Goal: Use online tool/utility: Utilize a website feature to perform a specific function

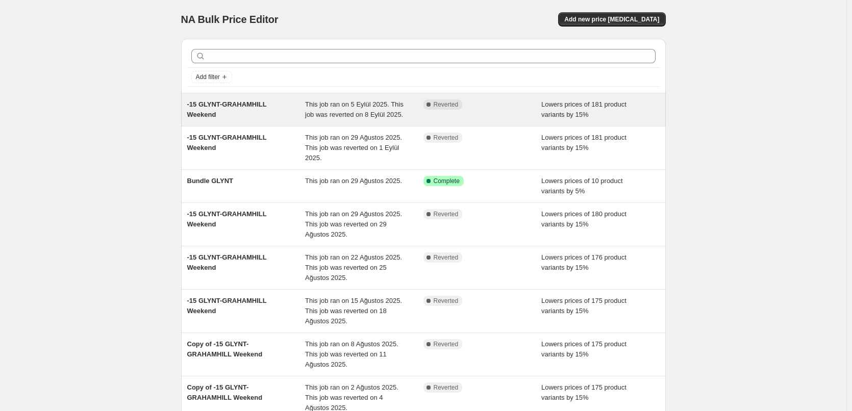
click at [222, 105] on span "-15 GLYNT-GRAHAMHILL Weekend" at bounding box center [227, 109] width 80 height 18
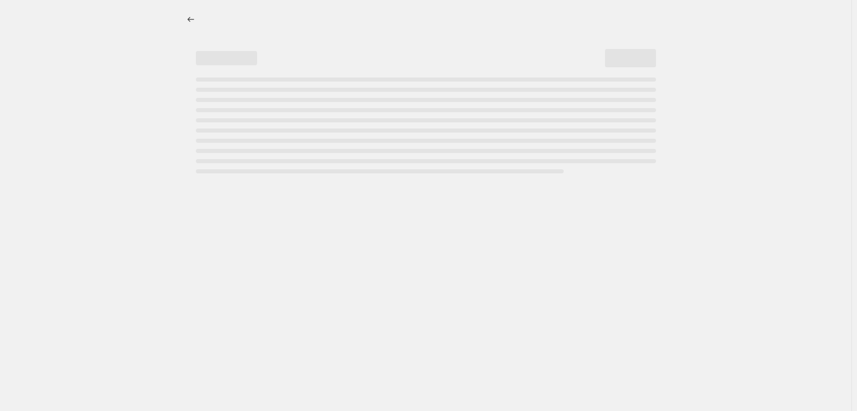
select select "percentage"
select select "collection"
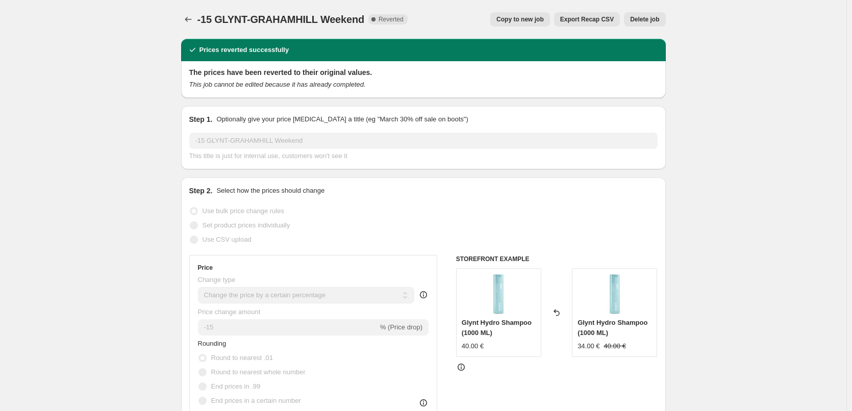
click at [525, 20] on span "Copy to new job" at bounding box center [519, 19] width 47 height 8
select select "percentage"
select select "collection"
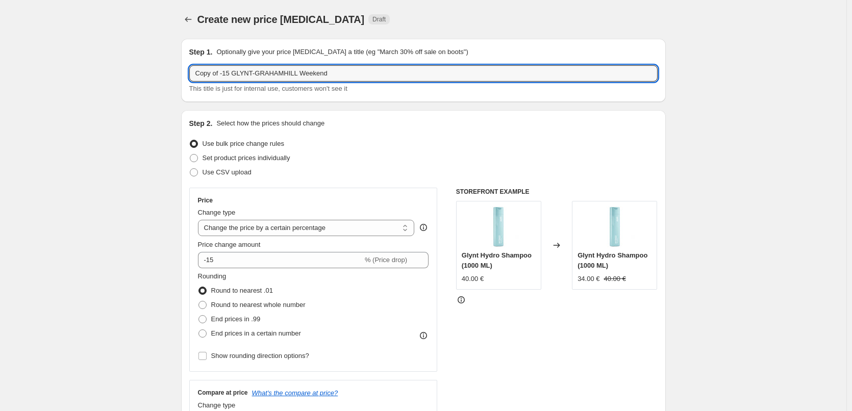
drag, startPoint x: 222, startPoint y: 76, endPoint x: 182, endPoint y: 79, distance: 40.8
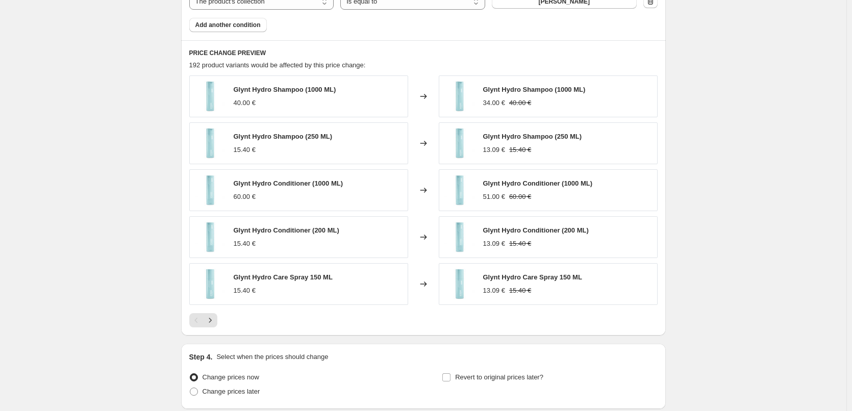
scroll to position [746, 0]
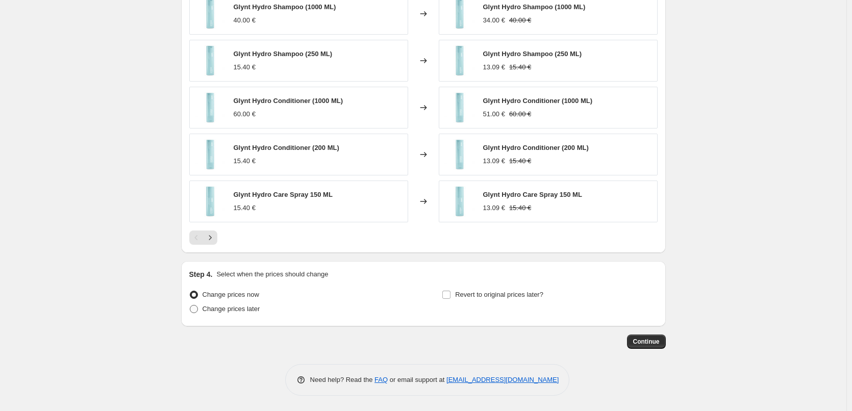
type input "-15 GLYNT-GRAHAMHILL Weekend"
click at [248, 316] on label "Change prices later" at bounding box center [224, 309] width 71 height 14
click at [190, 305] on input "Change prices later" at bounding box center [190, 305] width 1 height 1
radio input "true"
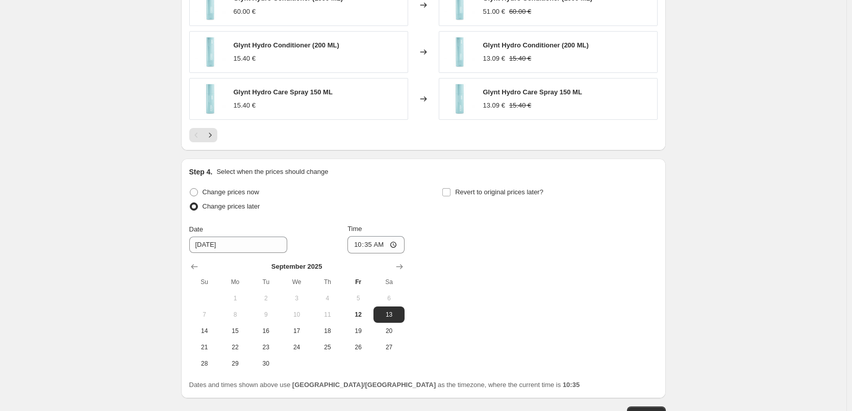
scroll to position [899, 0]
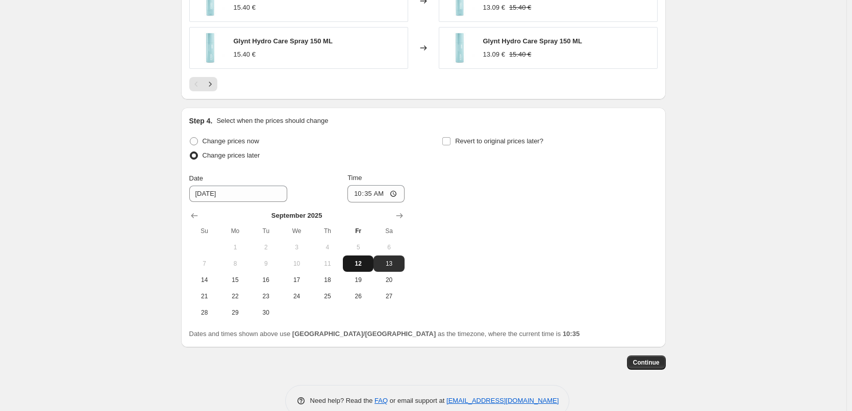
click at [363, 270] on button "12" at bounding box center [358, 263] width 31 height 16
type input "[DATE]"
click at [372, 190] on input "10:35" at bounding box center [375, 193] width 57 height 17
type input "21:00"
click at [513, 141] on span "Revert to original prices later?" at bounding box center [499, 141] width 88 height 8
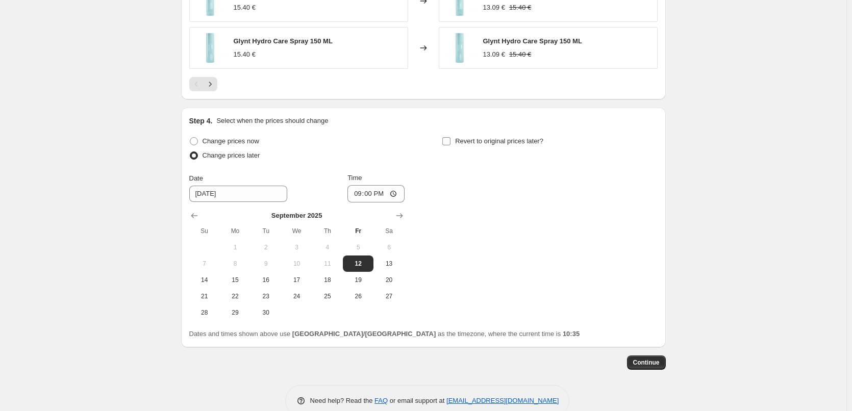
click at [450, 141] on input "Revert to original prices later?" at bounding box center [446, 141] width 8 height 8
checkbox input "true"
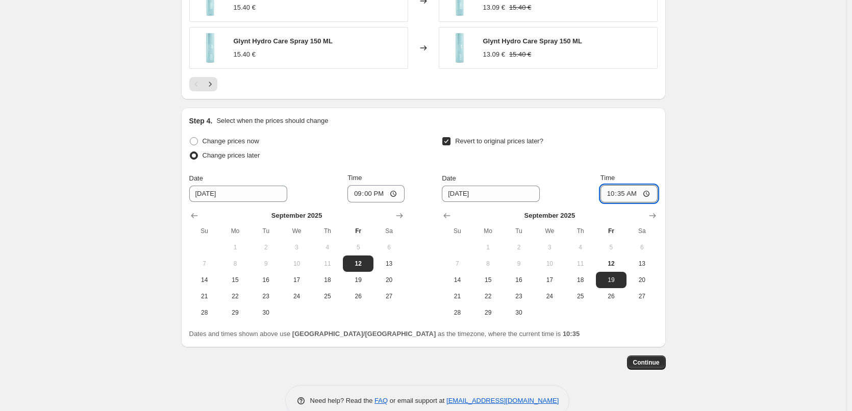
click at [624, 193] on input "10:35" at bounding box center [628, 193] width 57 height 17
type input "08:00"
click at [482, 283] on span "15" at bounding box center [488, 280] width 22 height 8
type input "[DATE]"
click at [653, 361] on span "Continue" at bounding box center [646, 362] width 27 height 8
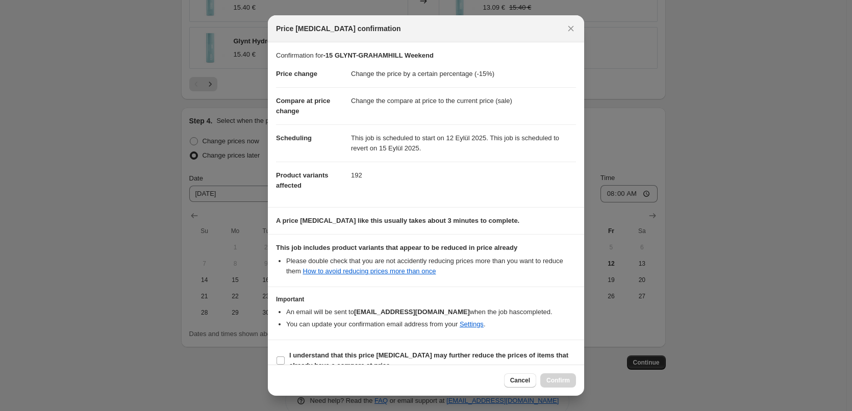
scroll to position [16, 0]
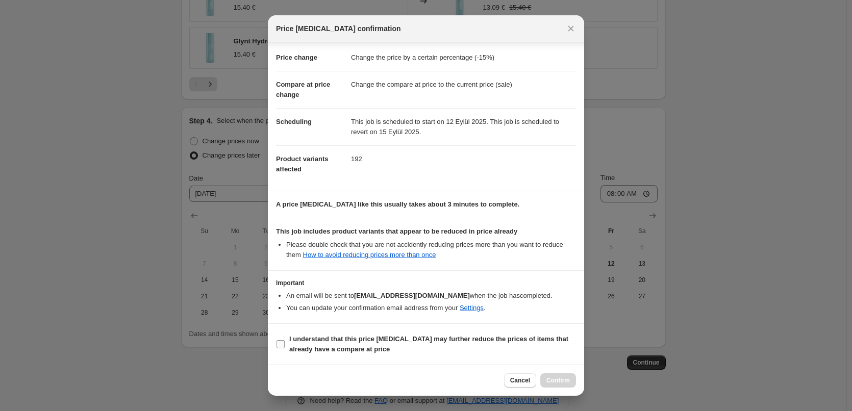
click at [355, 334] on span "I understand that this price [MEDICAL_DATA] may further reduce the prices of it…" at bounding box center [432, 344] width 287 height 20
click at [285, 340] on input "I understand that this price [MEDICAL_DATA] may further reduce the prices of it…" at bounding box center [280, 344] width 8 height 8
checkbox input "true"
click at [558, 378] on span "Confirm" at bounding box center [557, 380] width 23 height 8
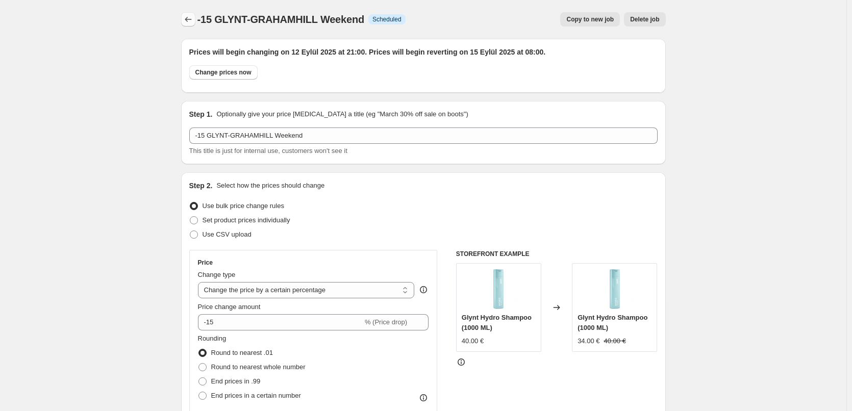
click at [191, 18] on icon "Price change jobs" at bounding box center [188, 19] width 10 height 10
